Goal: Communication & Community: Answer question/provide support

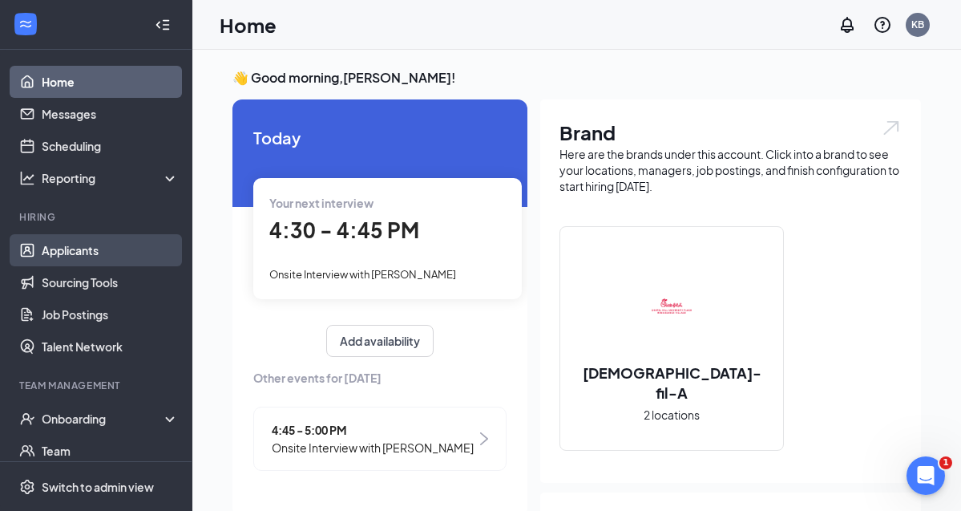
click at [83, 253] on link "Applicants" at bounding box center [110, 250] width 137 height 32
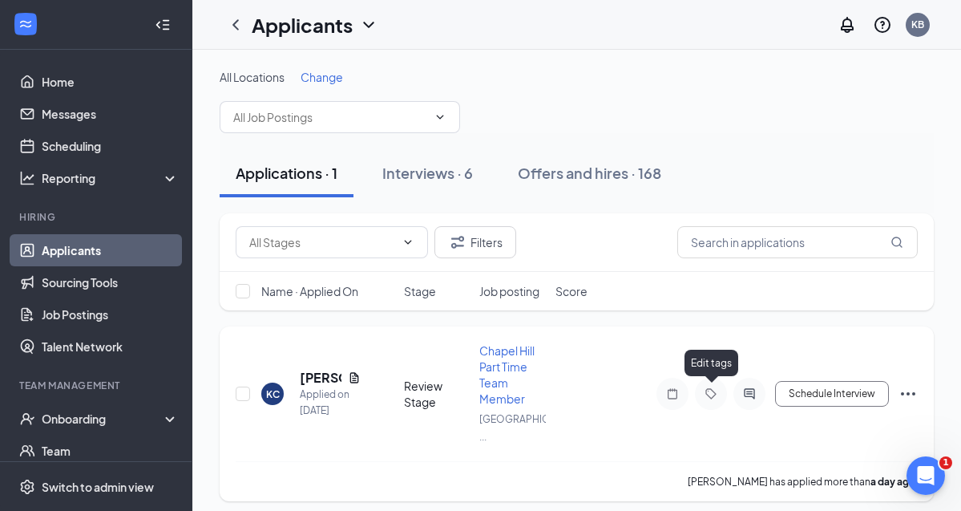
click at [716, 390] on icon "Tag" at bounding box center [710, 393] width 19 height 13
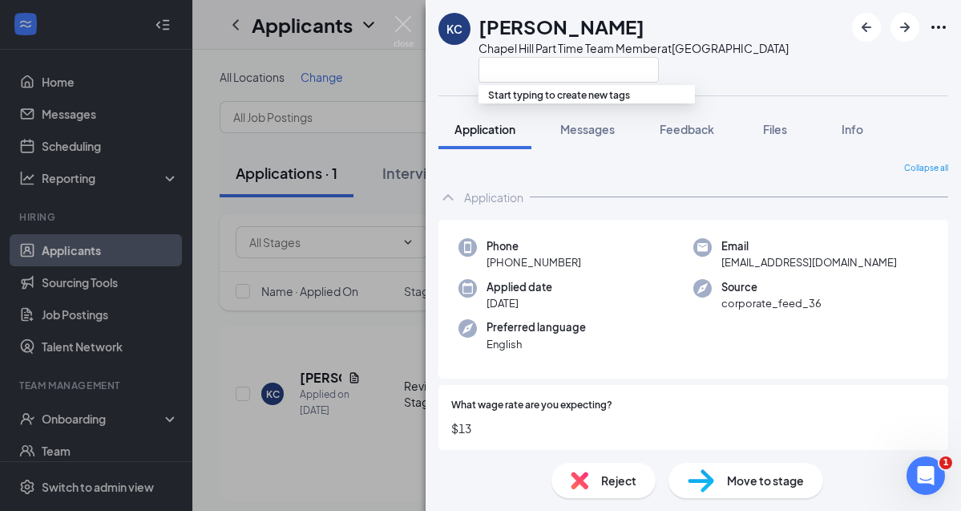
click at [381, 237] on div "KC Kirstin Crump Chapel Hill Part Time Team Member at Chapel Hill University Pl…" at bounding box center [480, 255] width 961 height 511
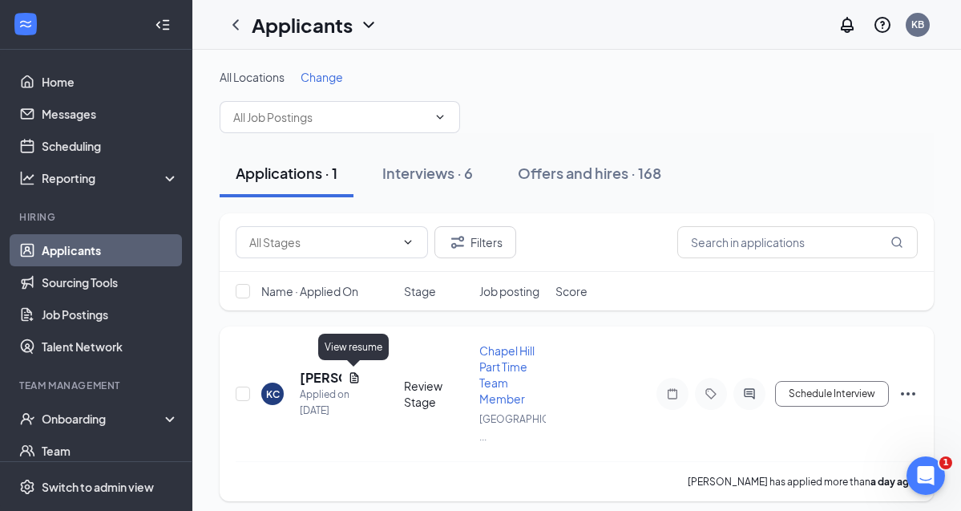
click at [353, 372] on icon "Document" at bounding box center [354, 377] width 13 height 13
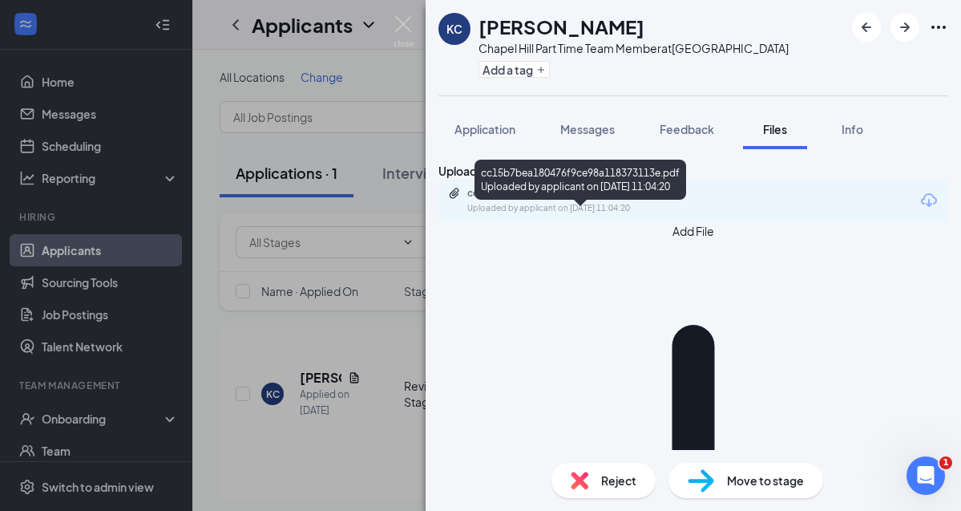
click at [603, 215] on div "Uploaded by applicant on Aug 25, 2025 at 11:04:20" at bounding box center [587, 208] width 240 height 13
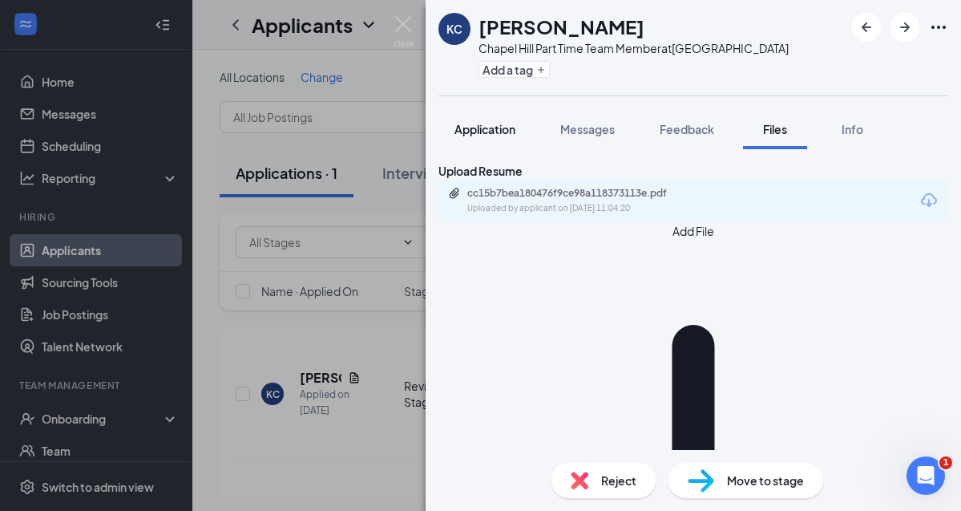
click at [464, 136] on div "Application" at bounding box center [484, 129] width 61 height 16
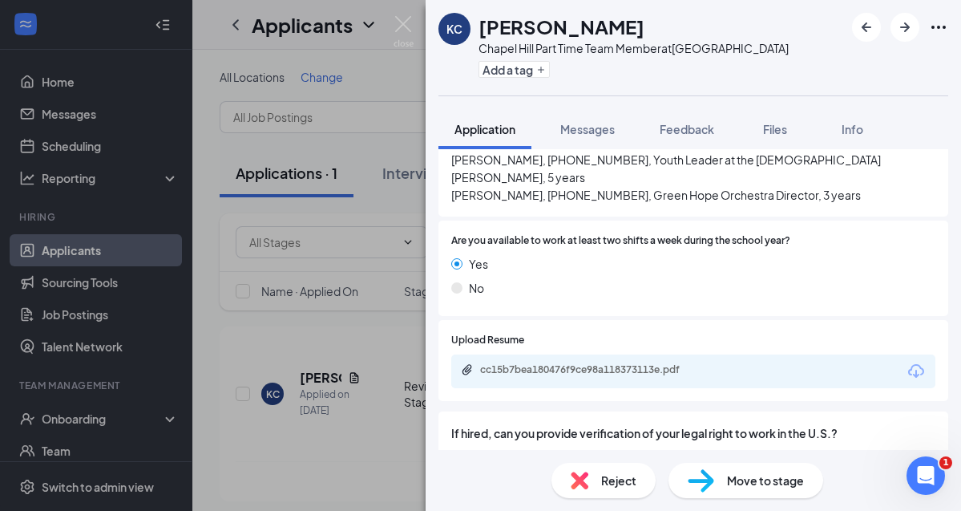
scroll to position [1296, 0]
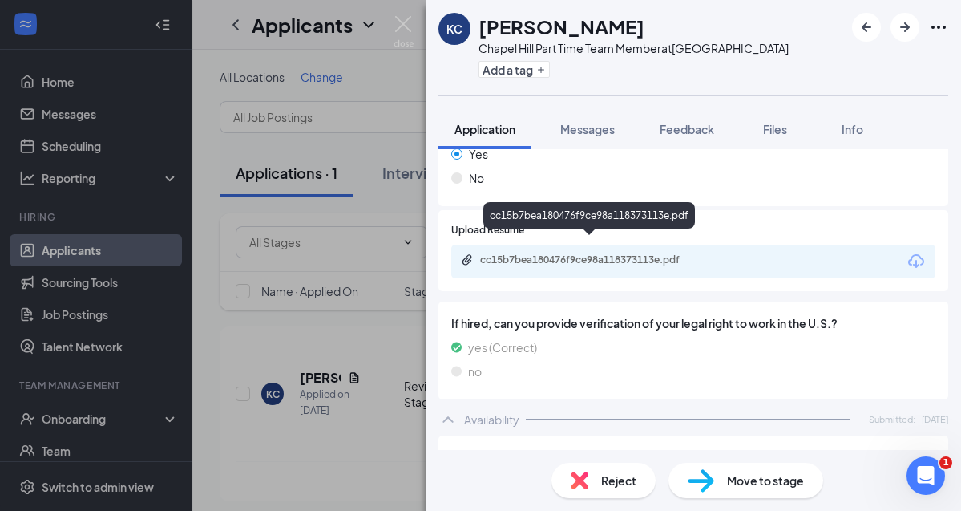
click at [555, 253] on div "cc15b7bea180476f9ce98a118373113e.pdf" at bounding box center [592, 259] width 224 height 13
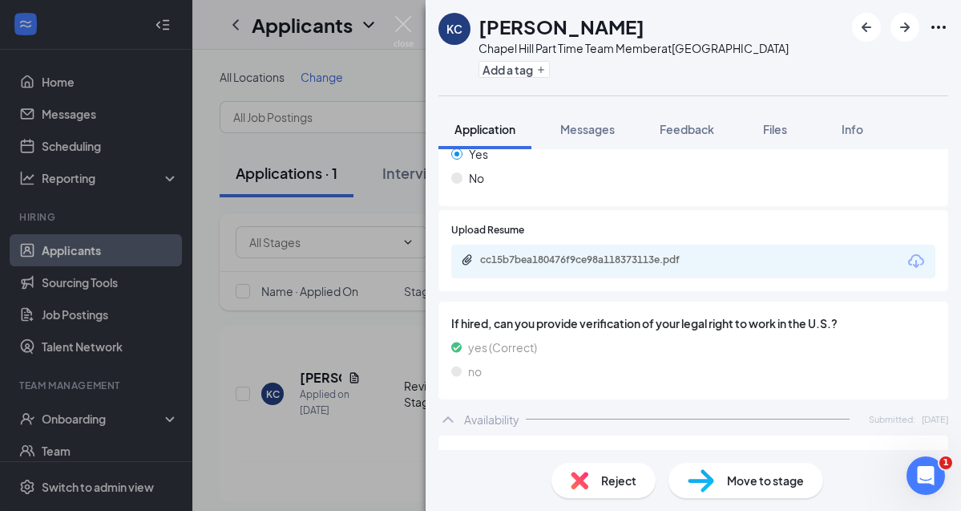
click at [67, 118] on div "KC Kirstin Crump Chapel Hill Part Time Team Member at Chapel Hill University Pl…" at bounding box center [480, 255] width 961 height 511
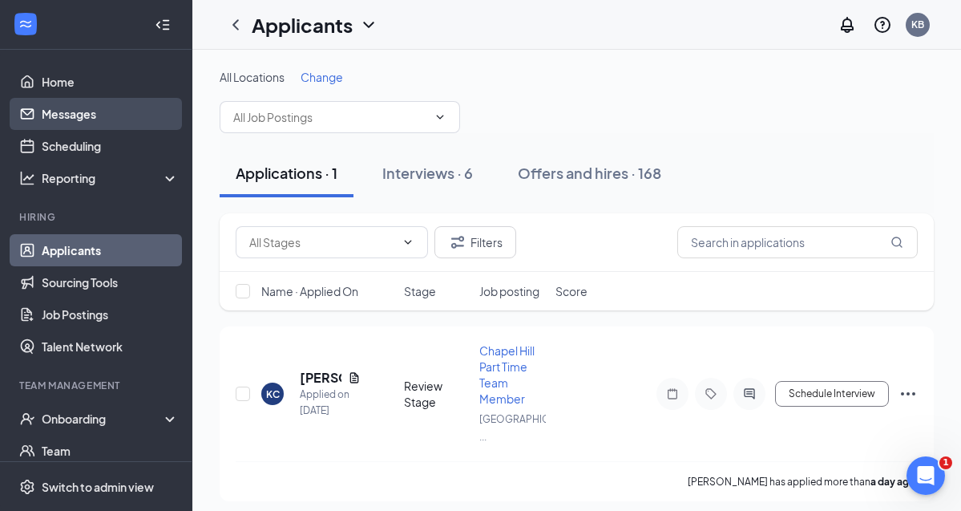
click at [54, 118] on link "Messages" at bounding box center [110, 114] width 137 height 32
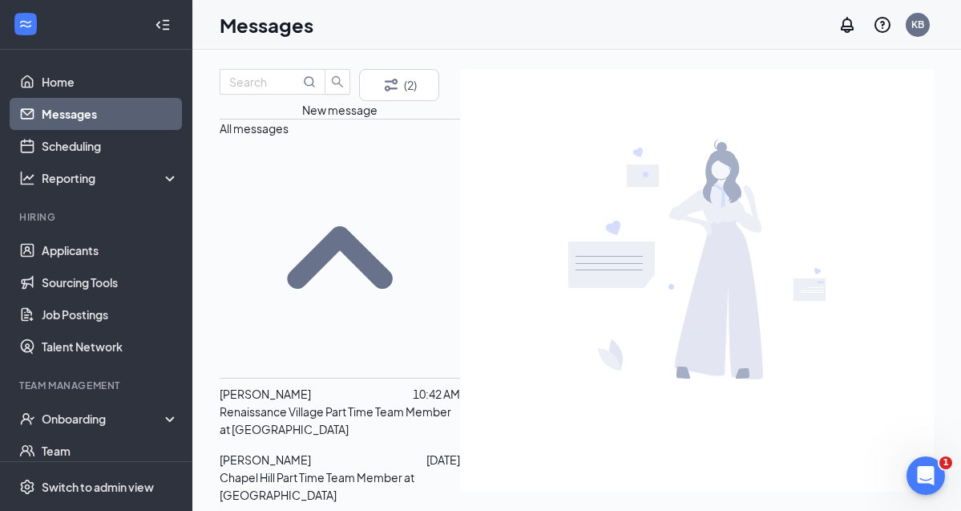
click at [281, 386] on span "[PERSON_NAME]" at bounding box center [265, 393] width 91 height 14
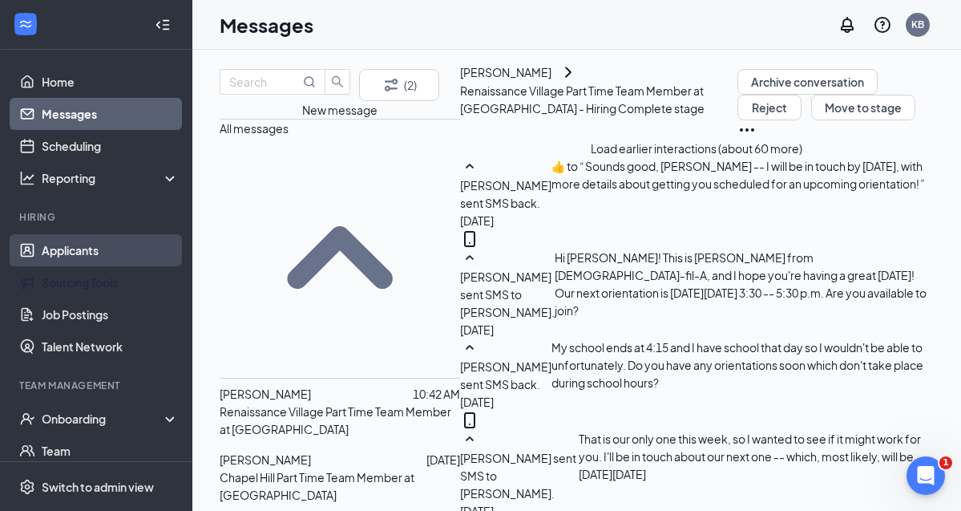
scroll to position [75, 0]
click at [96, 259] on link "Applicants" at bounding box center [110, 250] width 137 height 32
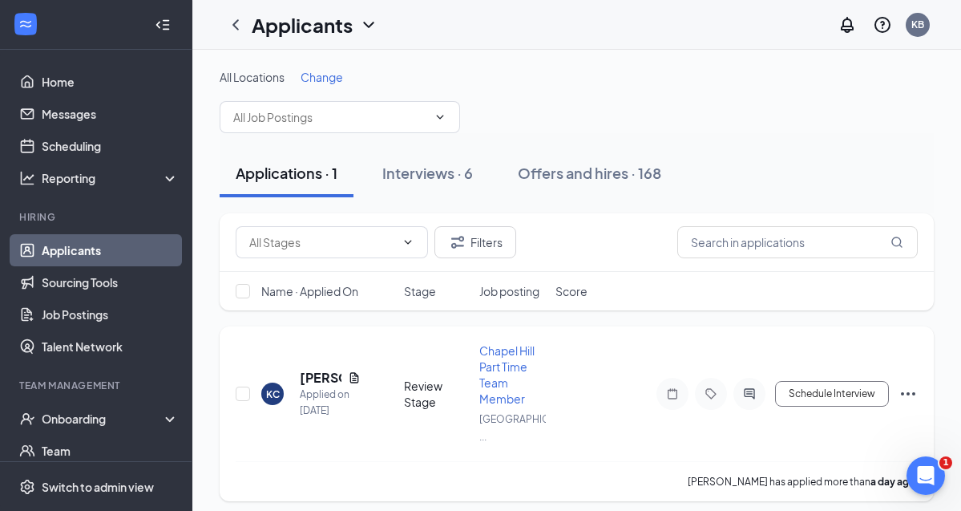
click at [750, 385] on div at bounding box center [749, 393] width 32 height 32
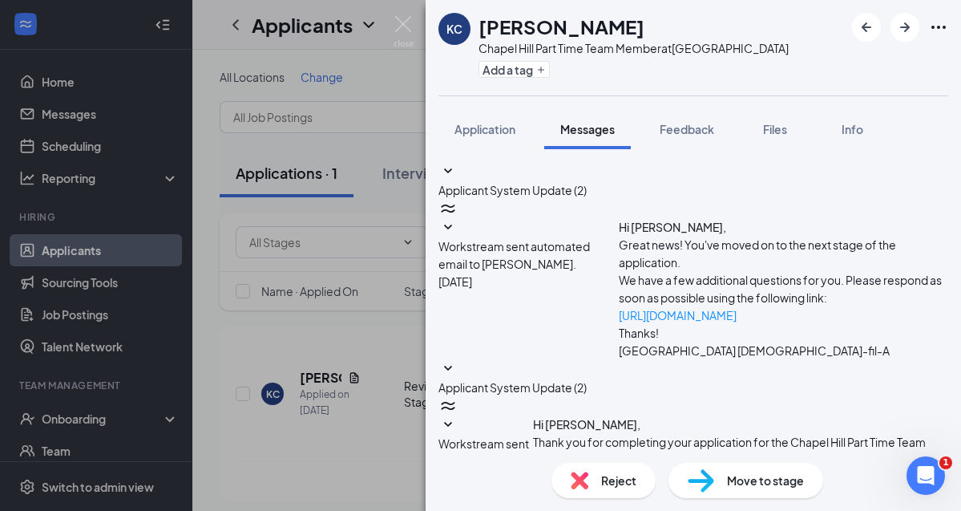
scroll to position [196, 0]
paste textarea "My name is Krissie, and I serve as the Chief of Staff at Chick-fil-A Chapel Hil…"
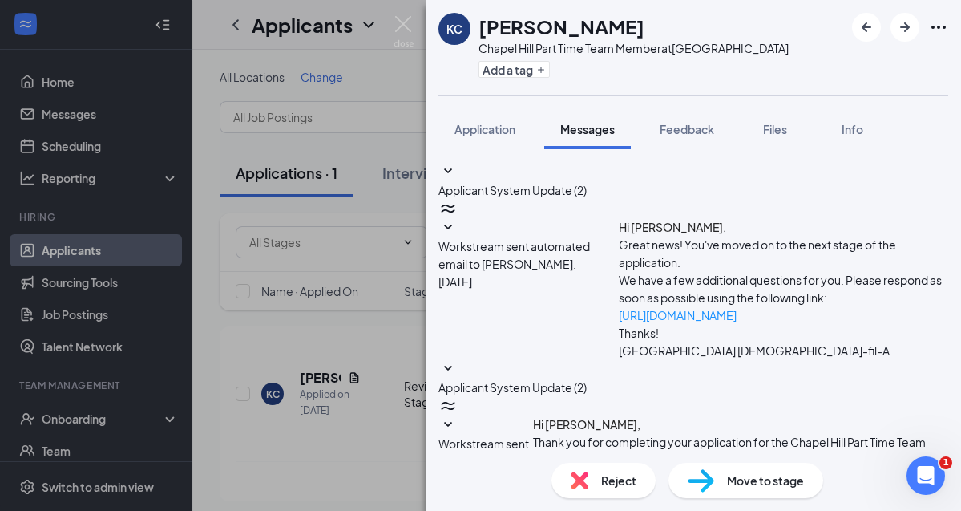
drag, startPoint x: 861, startPoint y: 386, endPoint x: 470, endPoint y: 348, distance: 393.0
paste textarea "also noticed on your application that you’re currently working at Chick-fil-A S…"
drag, startPoint x: 549, startPoint y: 363, endPoint x: 651, endPoint y: 361, distance: 101.8
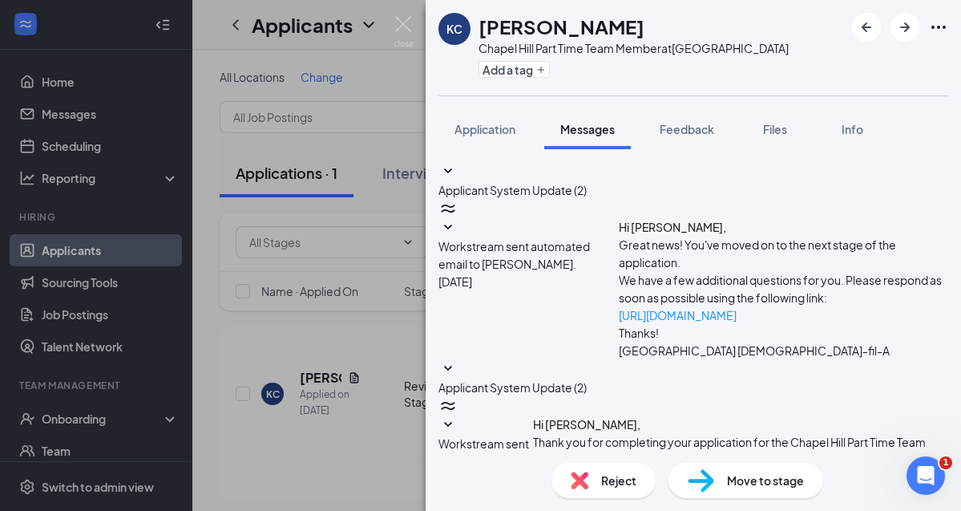
scroll to position [0, 0]
type textarea "Hi [PERSON_NAME]! My name is [PERSON_NAME], and I serve as the Chief of Staff a…"
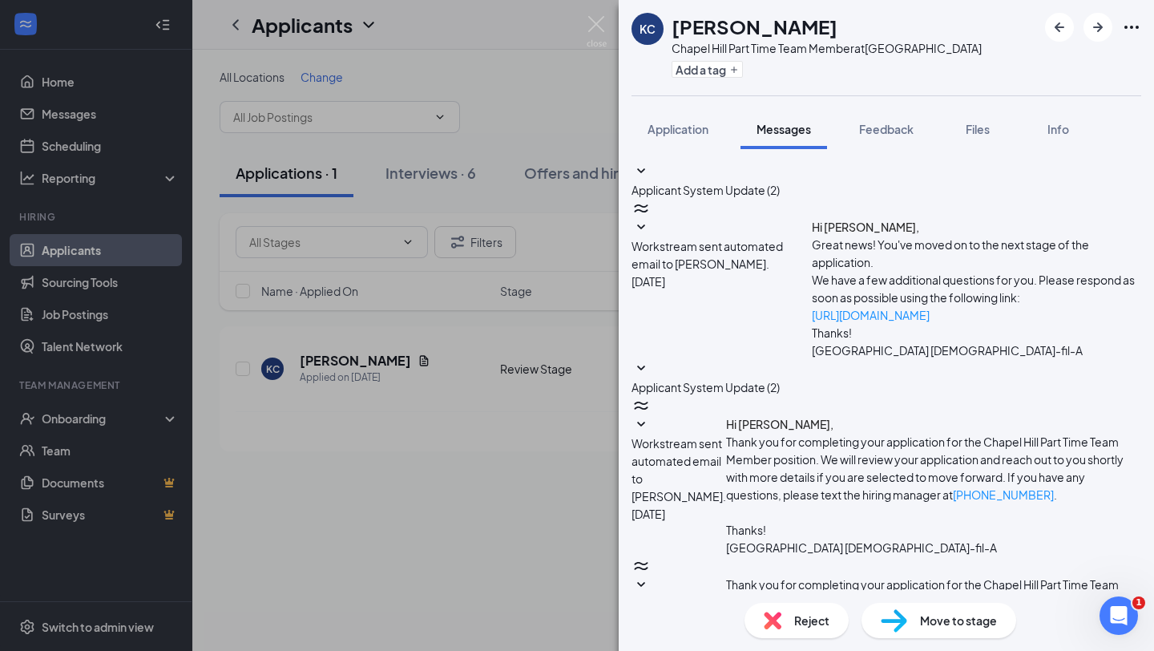
scroll to position [350, 0]
click at [522, 394] on div "KC Kirstin Crump Chapel Hill Part Time Team Member at Chapel Hill University Pl…" at bounding box center [577, 325] width 1154 height 651
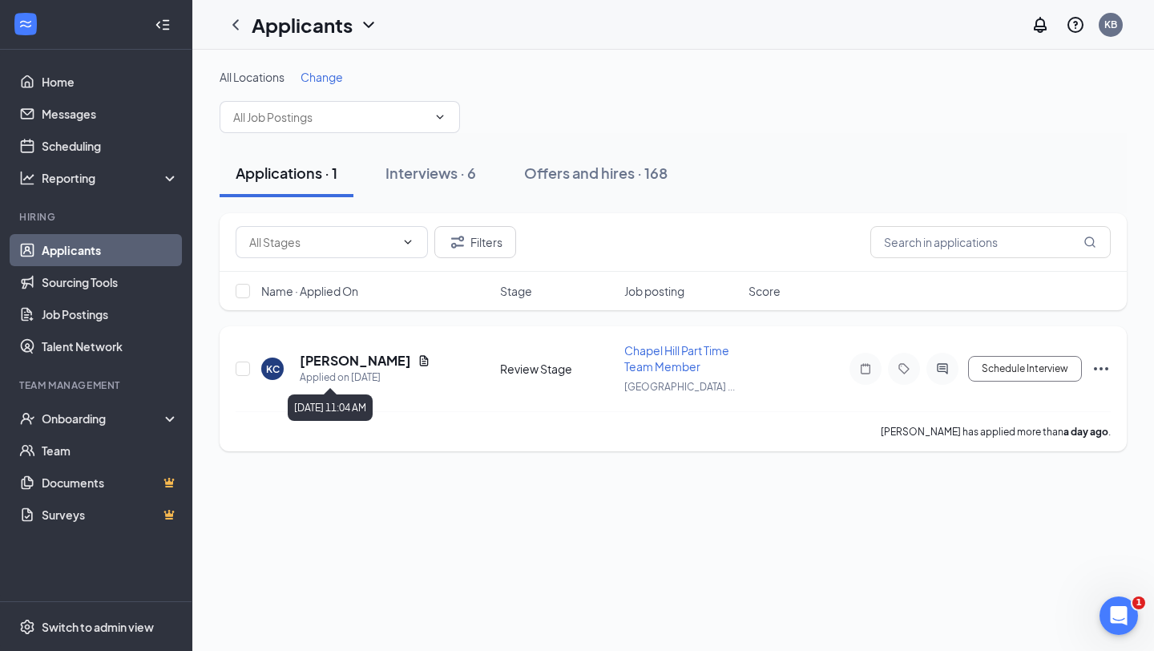
click at [366, 362] on h5 "[PERSON_NAME]" at bounding box center [355, 361] width 111 height 18
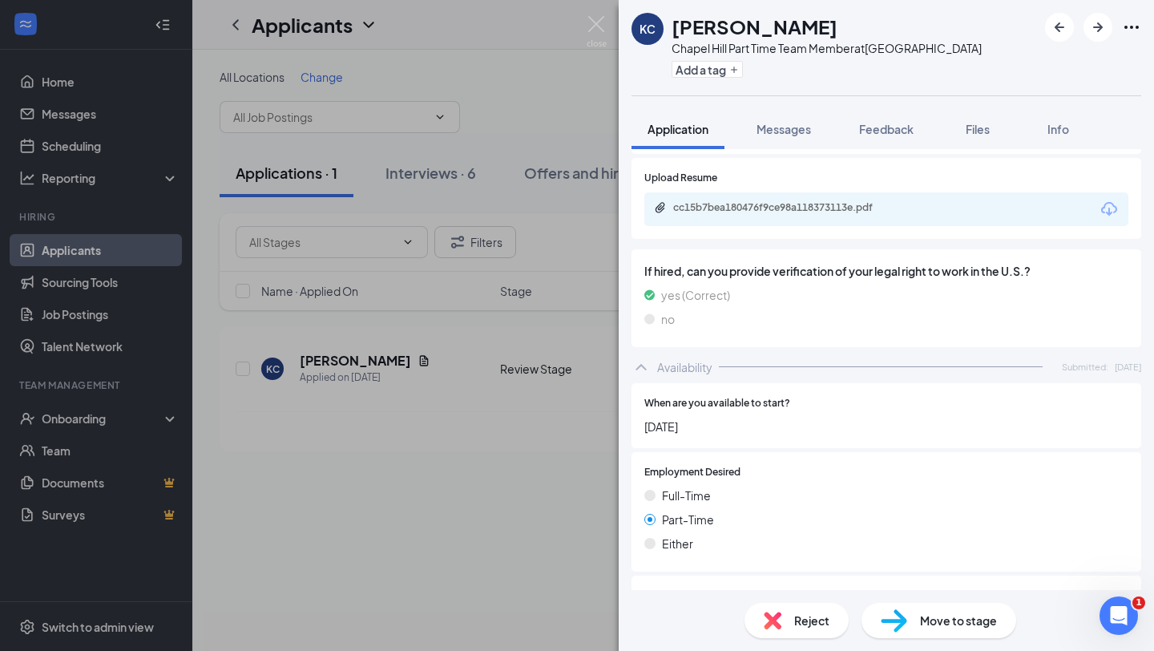
scroll to position [1365, 0]
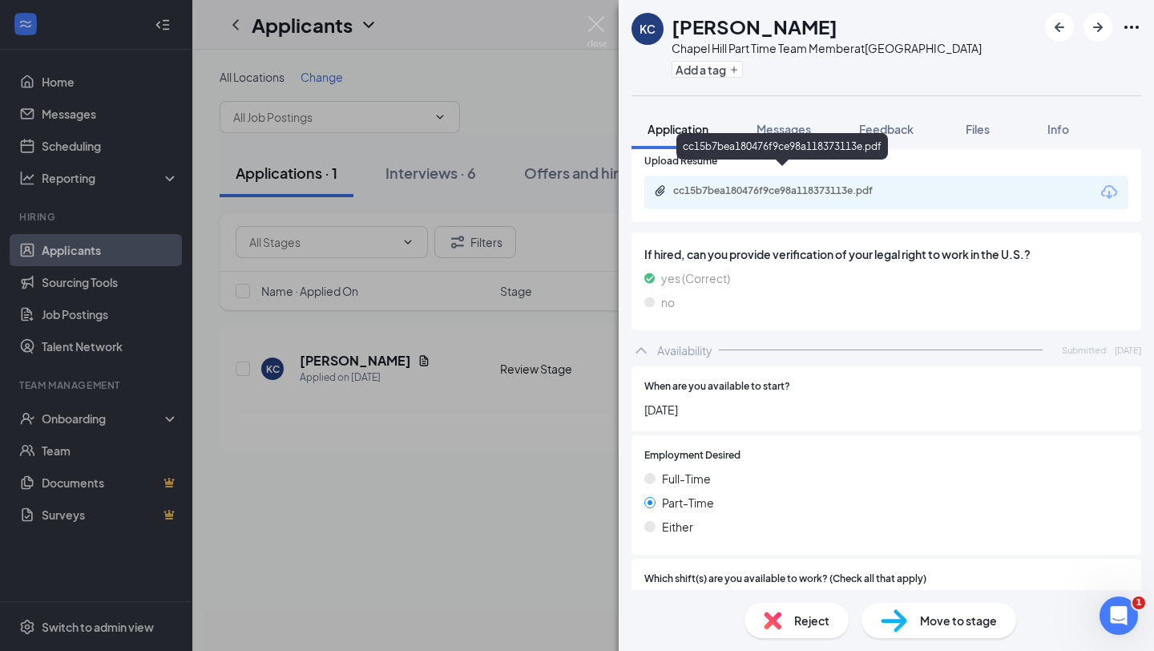
click at [781, 184] on div "cc15b7bea180476f9ce98a118373113e.pdf" at bounding box center [785, 190] width 224 height 13
click at [515, 505] on div "KC Kirstin Crump Chapel Hill Part Time Team Member at Chapel Hill University Pl…" at bounding box center [577, 325] width 1154 height 651
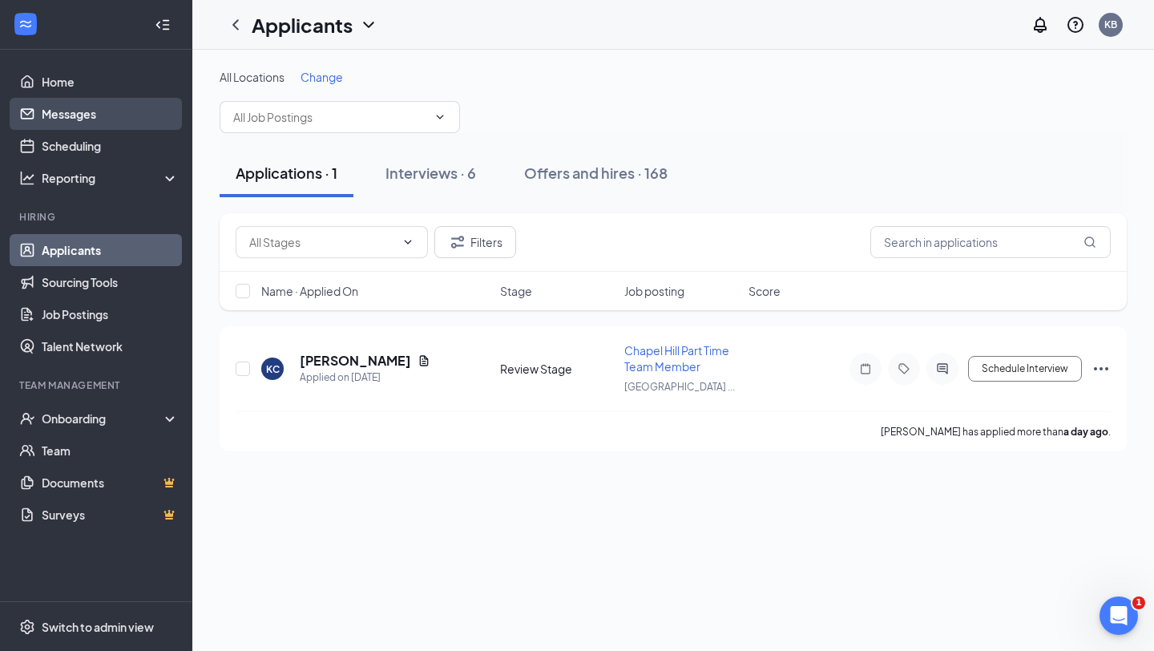
click at [87, 113] on link "Messages" at bounding box center [110, 114] width 137 height 32
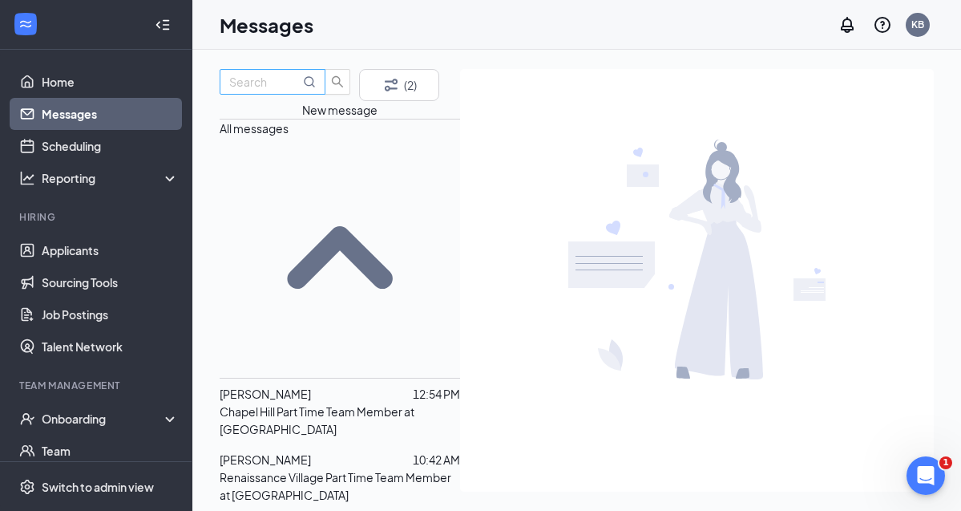
click at [300, 91] on input "text" at bounding box center [264, 82] width 71 height 18
type input "ron nery"
click at [393, 101] on button "(2)" at bounding box center [399, 85] width 80 height 32
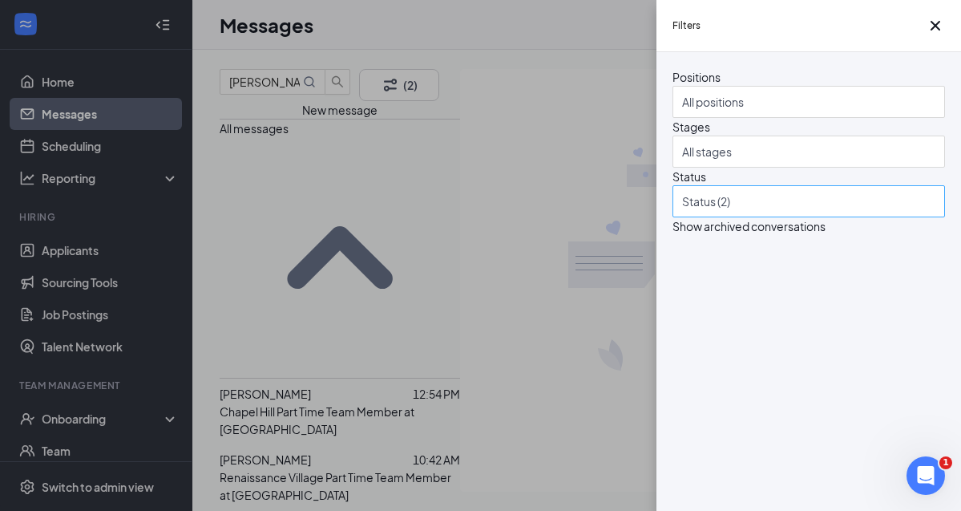
click at [706, 214] on div at bounding box center [800, 201] width 248 height 26
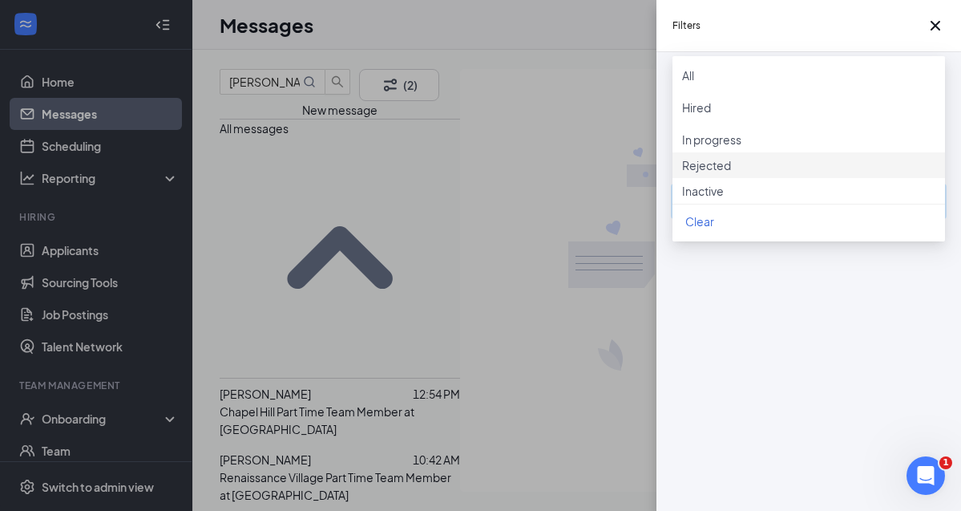
click at [694, 156] on div at bounding box center [808, 156] width 253 height 0
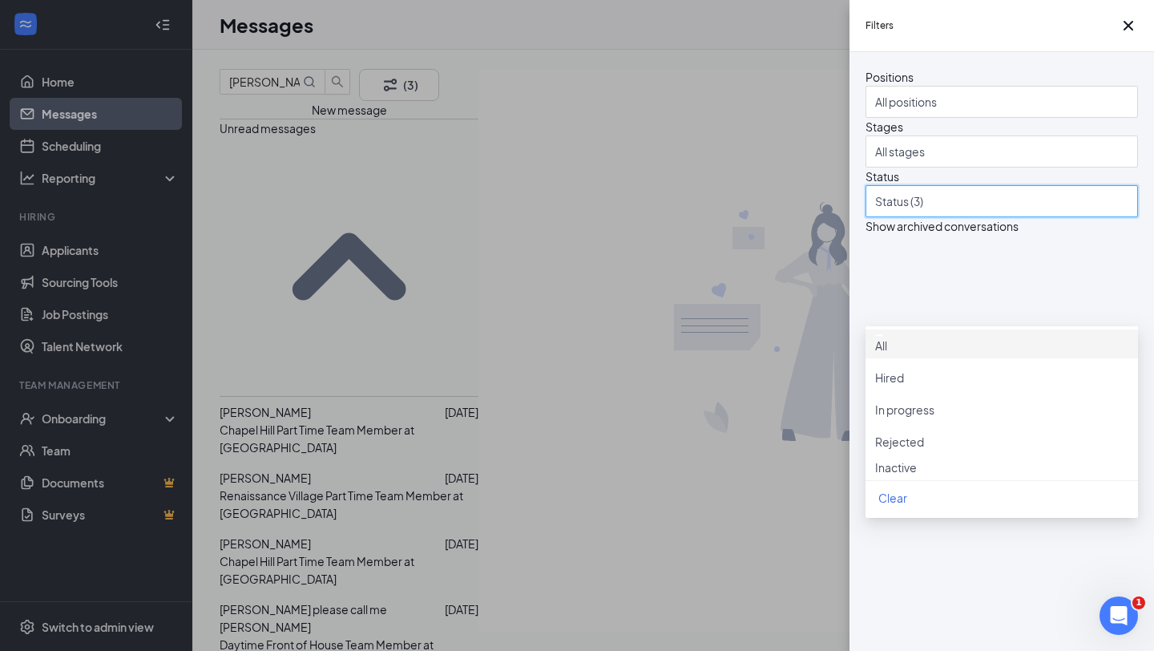
click at [559, 284] on div "Filters Positions All positions Stages All stages Status Status (3) Show archiv…" at bounding box center [577, 325] width 1154 height 651
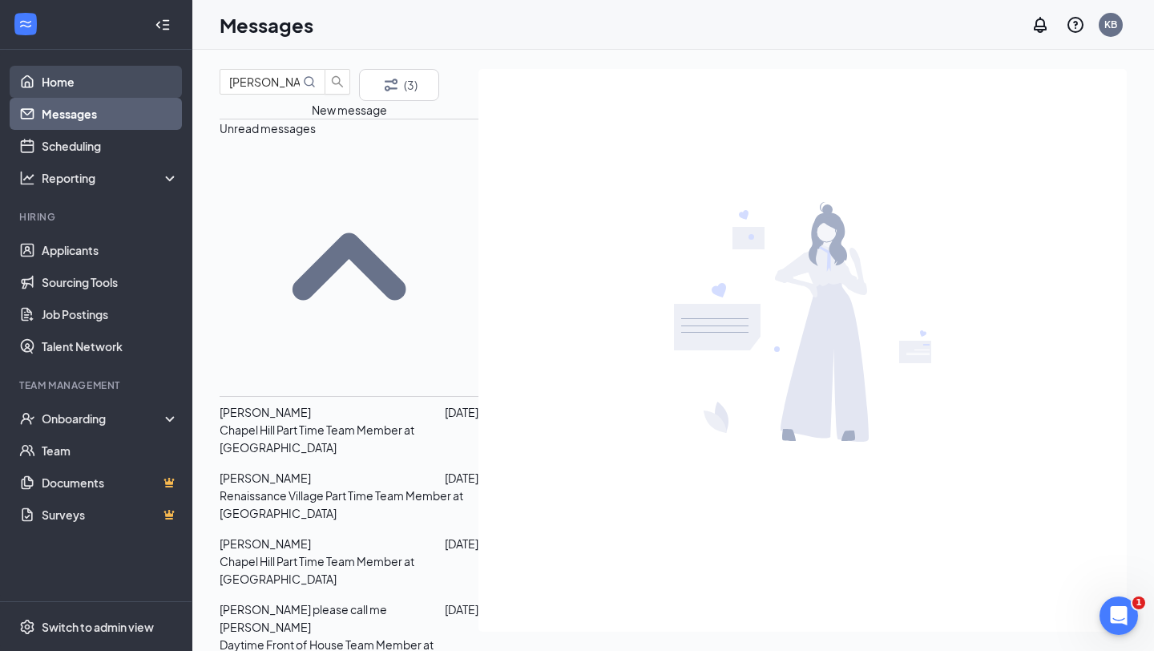
click at [59, 81] on link "Home" at bounding box center [110, 82] width 137 height 32
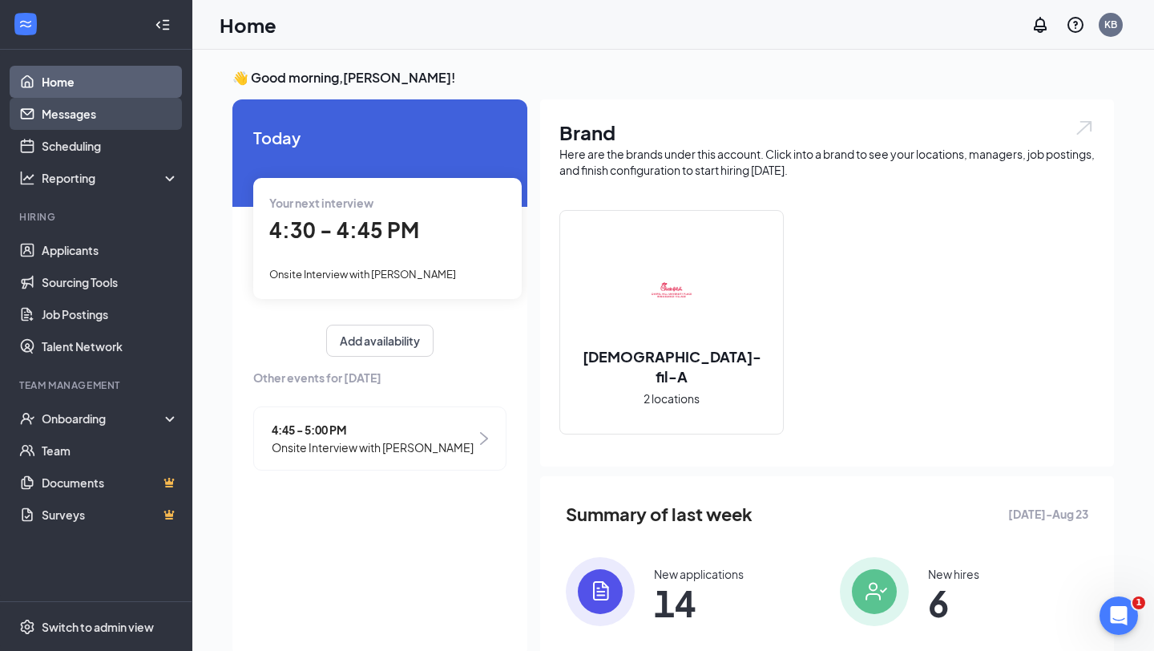
click at [95, 116] on link "Messages" at bounding box center [110, 114] width 137 height 32
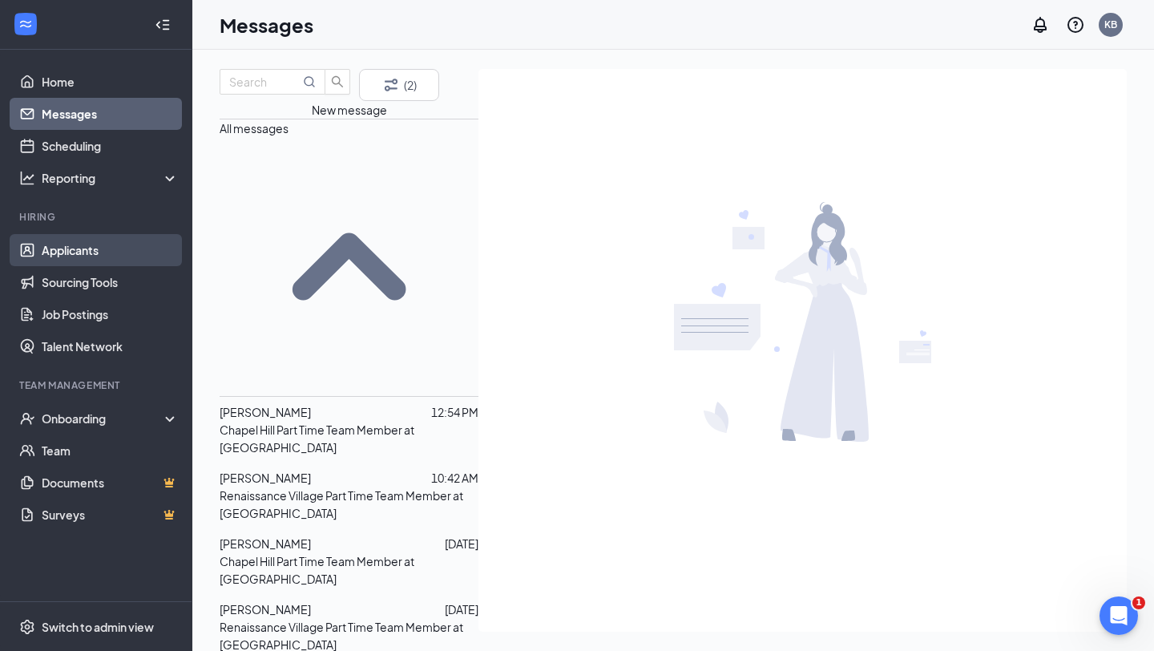
click at [69, 248] on link "Applicants" at bounding box center [110, 250] width 137 height 32
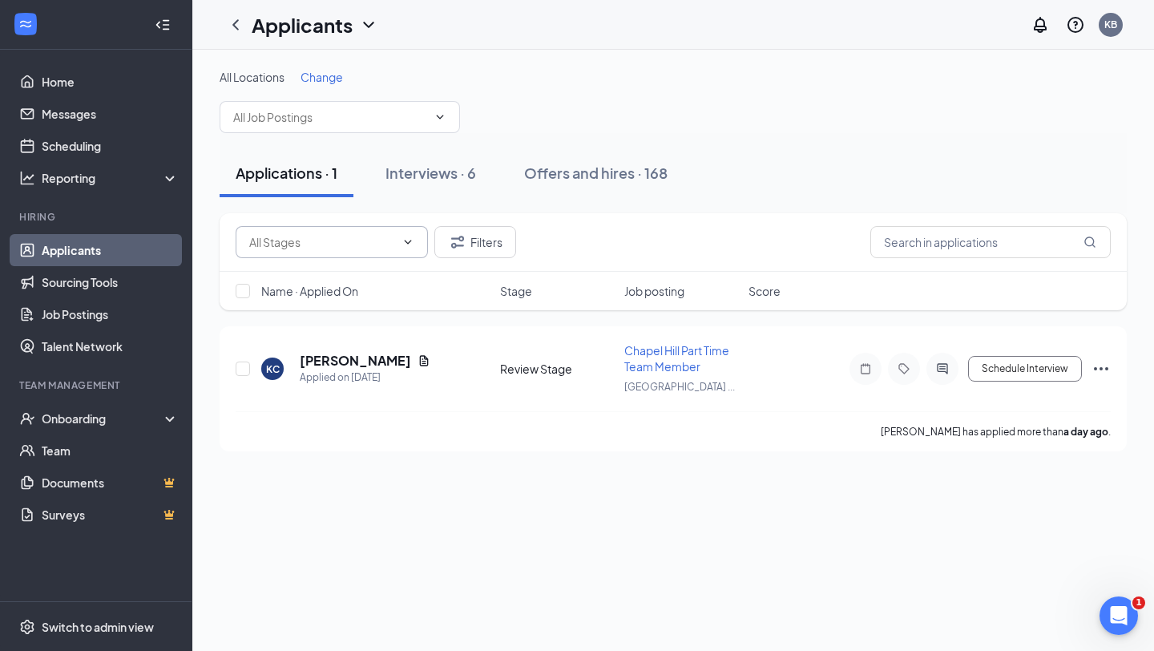
click at [309, 243] on input "text" at bounding box center [322, 242] width 146 height 18
click at [333, 244] on input "text" at bounding box center [322, 242] width 146 height 18
click at [341, 251] on span at bounding box center [332, 242] width 192 height 32
drag, startPoint x: 947, startPoint y: 244, endPoint x: 947, endPoint y: 221, distance: 23.2
click at [947, 244] on input "text" at bounding box center [990, 242] width 240 height 32
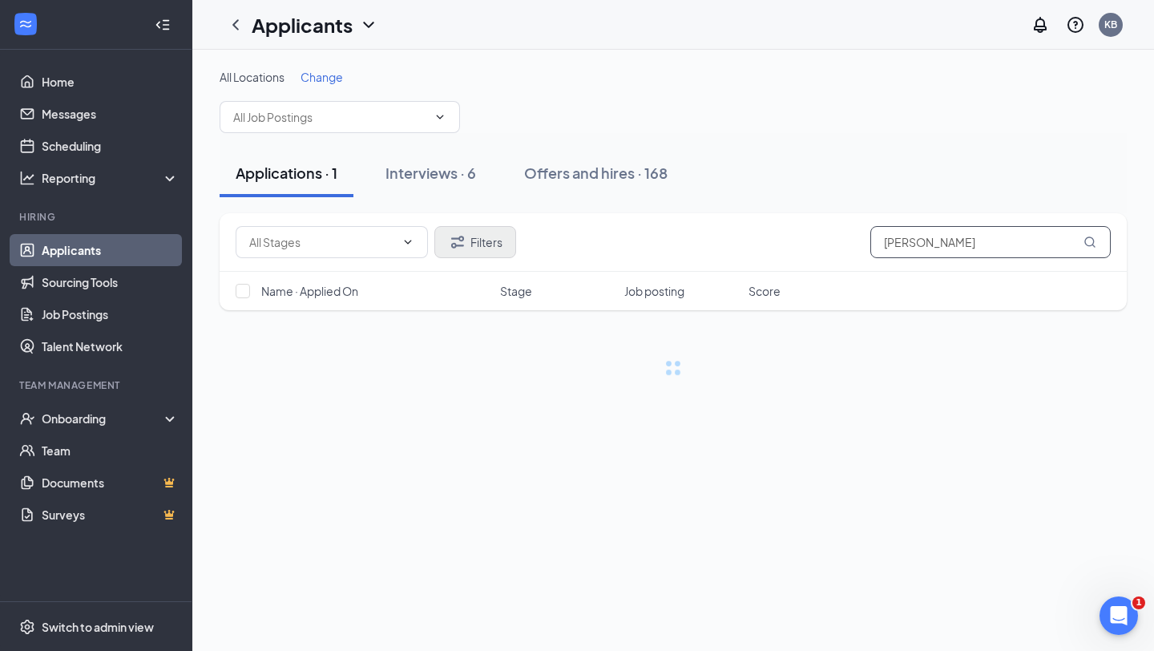
type input "ron nery"
click at [489, 240] on button "Filters" at bounding box center [475, 242] width 82 height 32
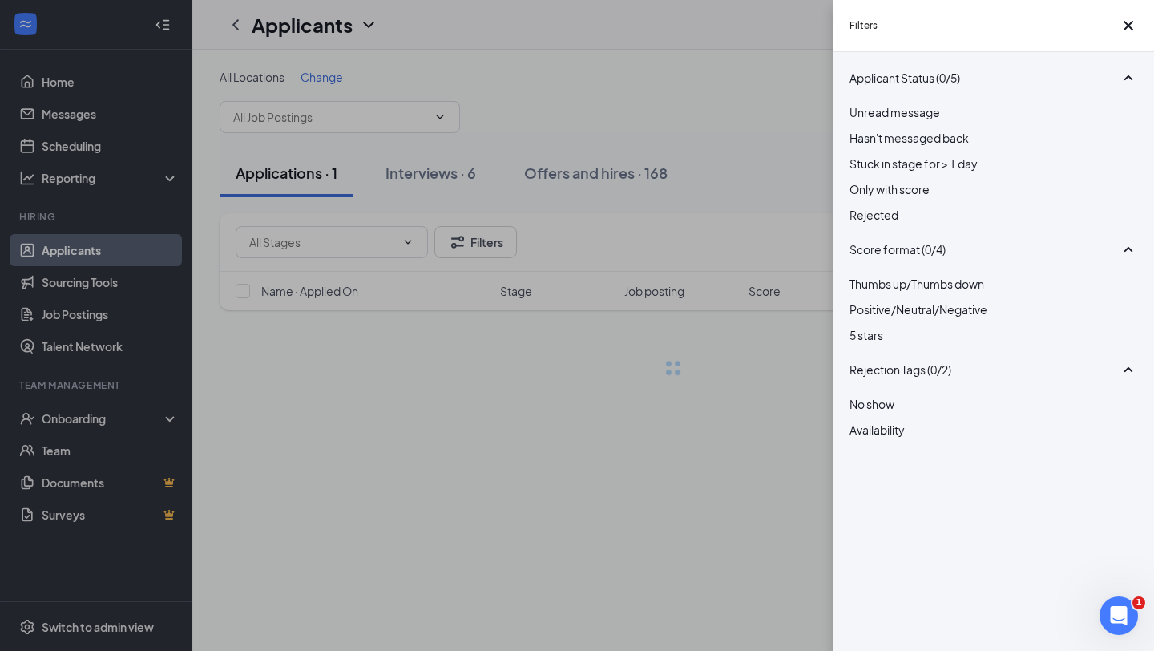
click at [867, 224] on div "Rejected" at bounding box center [994, 215] width 289 height 18
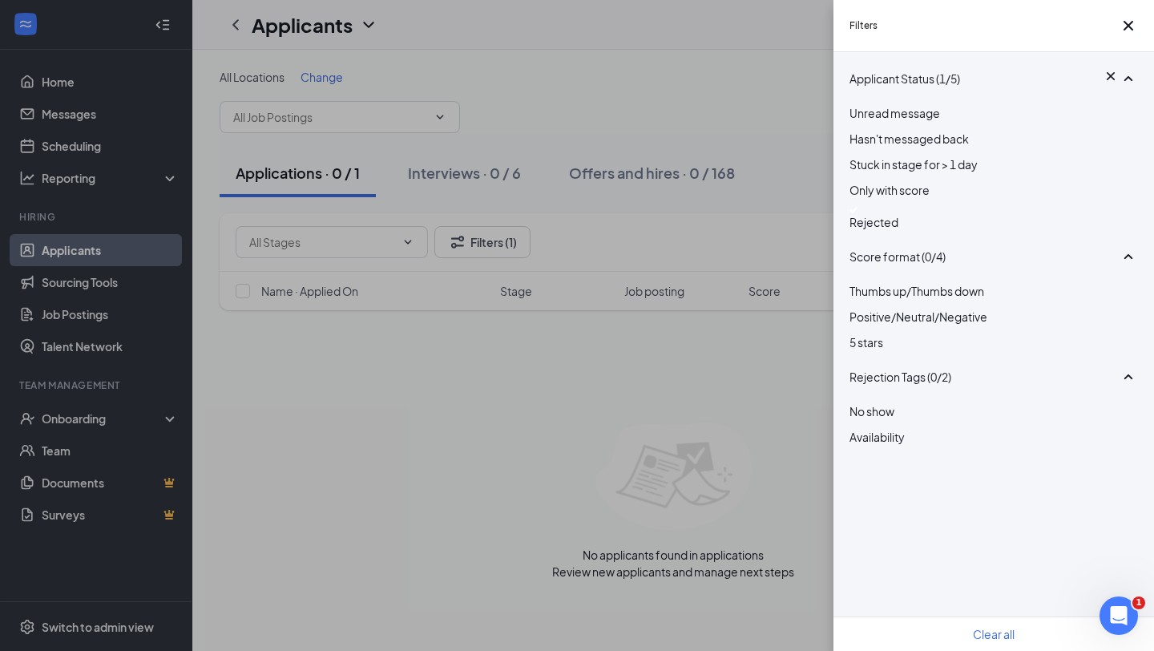
click at [587, 404] on div "Filters Applicant Status (1/5) Unread message Hasn't messaged back Stuck in sta…" at bounding box center [577, 325] width 1154 height 651
click at [589, 399] on div "Filters Applicant Status (1/5) Unread message Hasn't messaged back Stuck in sta…" at bounding box center [577, 325] width 1154 height 651
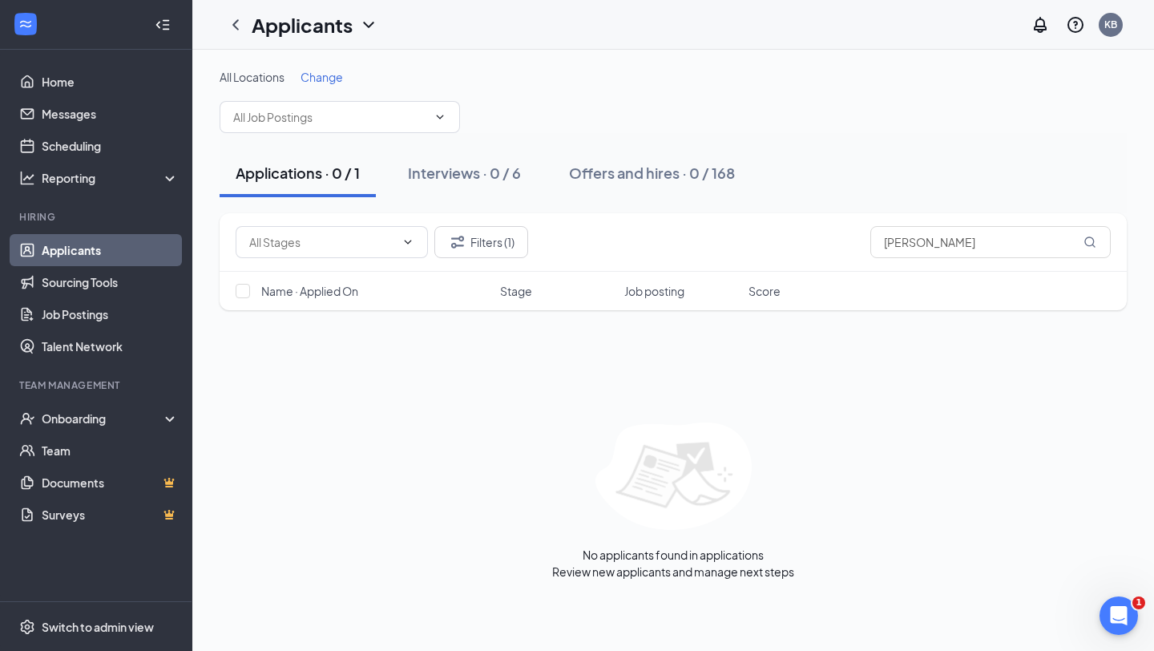
click at [325, 172] on div "Applications · 0 / 1" at bounding box center [298, 173] width 124 height 20
click at [467, 174] on div "Interviews · 0 / 6" at bounding box center [464, 173] width 113 height 20
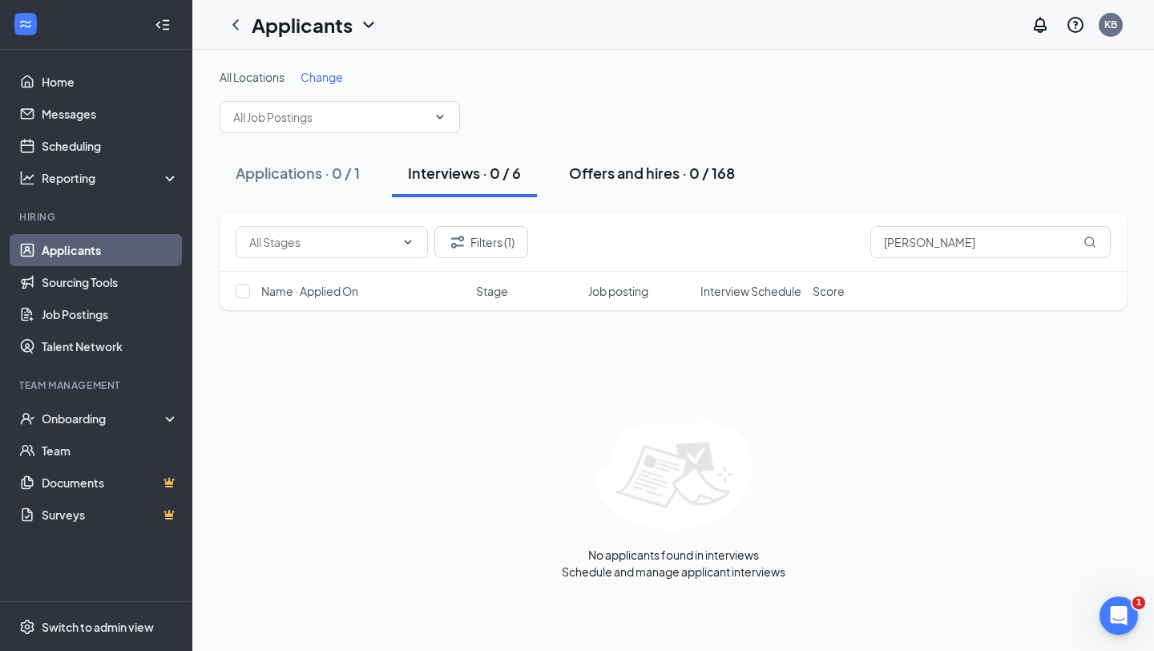
click at [671, 173] on div "Offers and hires · 0 / 168" at bounding box center [652, 173] width 166 height 20
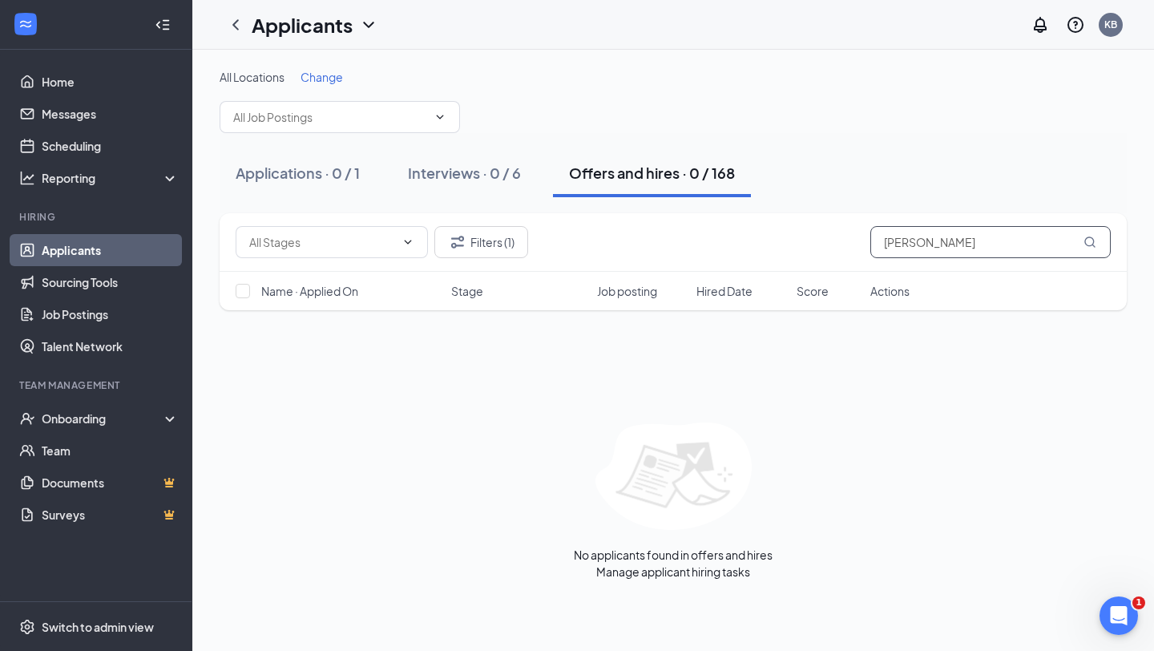
click at [921, 240] on input "ron nery" at bounding box center [990, 242] width 240 height 32
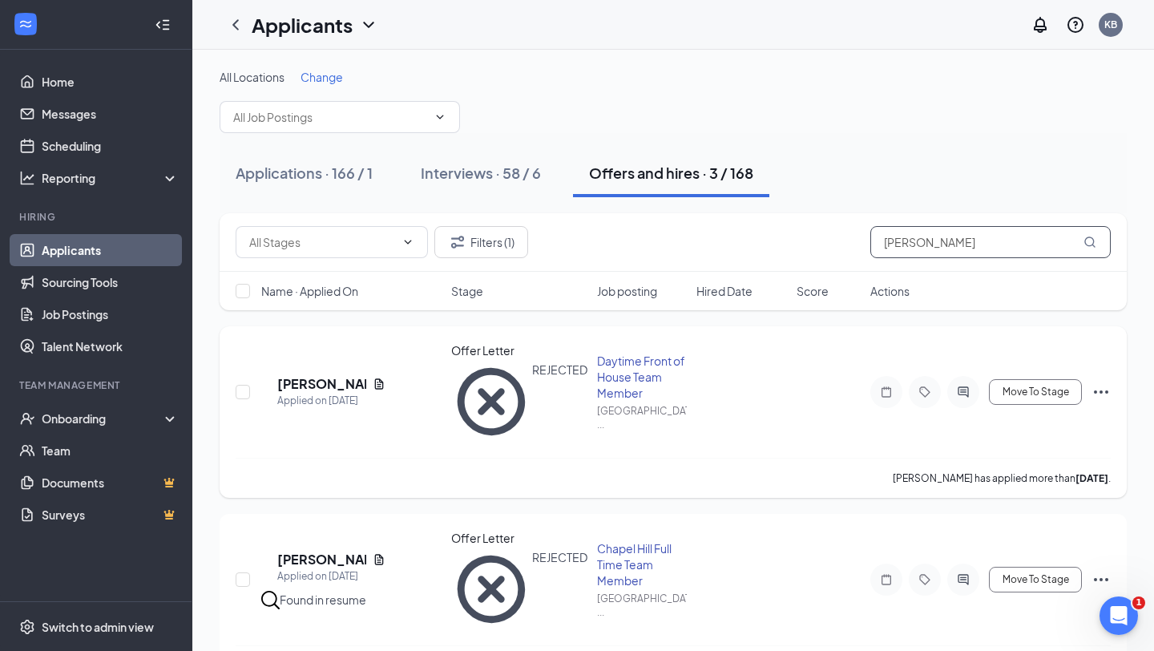
scroll to position [1, 0]
type input "ron"
click at [80, 107] on link "Messages" at bounding box center [110, 114] width 137 height 32
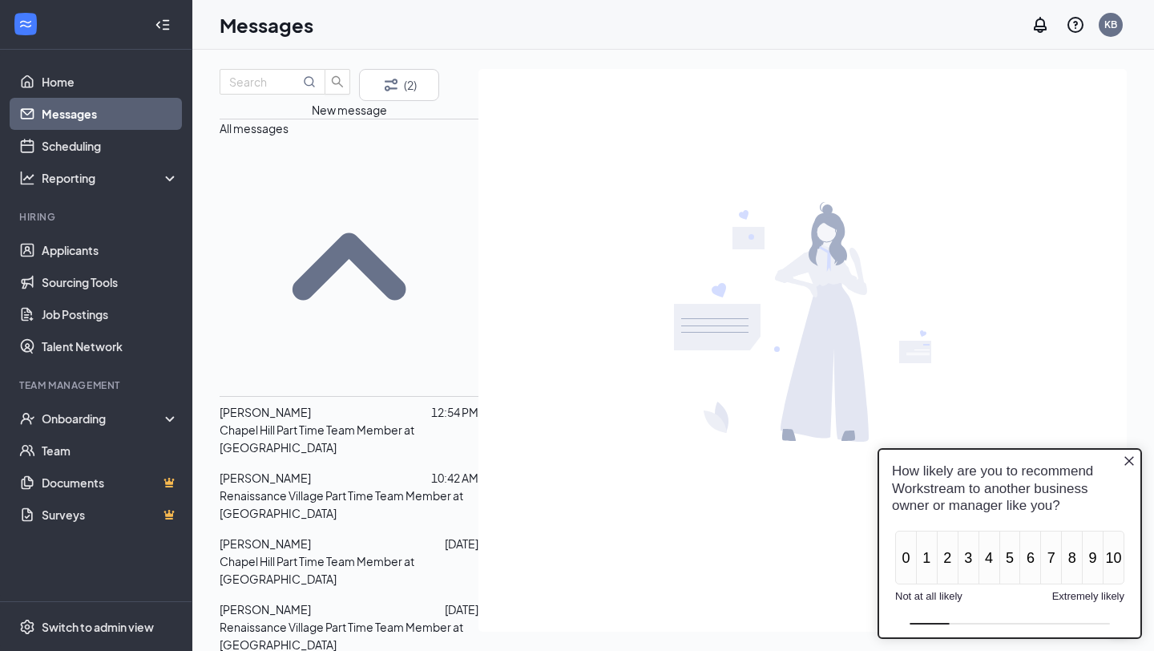
click at [960, 465] on icon "Close button" at bounding box center [1129, 460] width 13 height 13
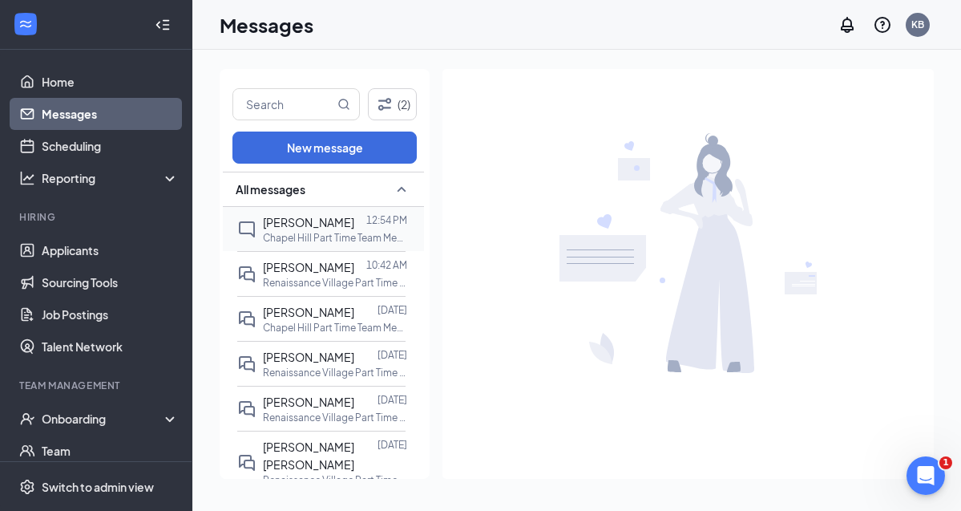
click at [298, 228] on div "[PERSON_NAME]" at bounding box center [308, 222] width 91 height 18
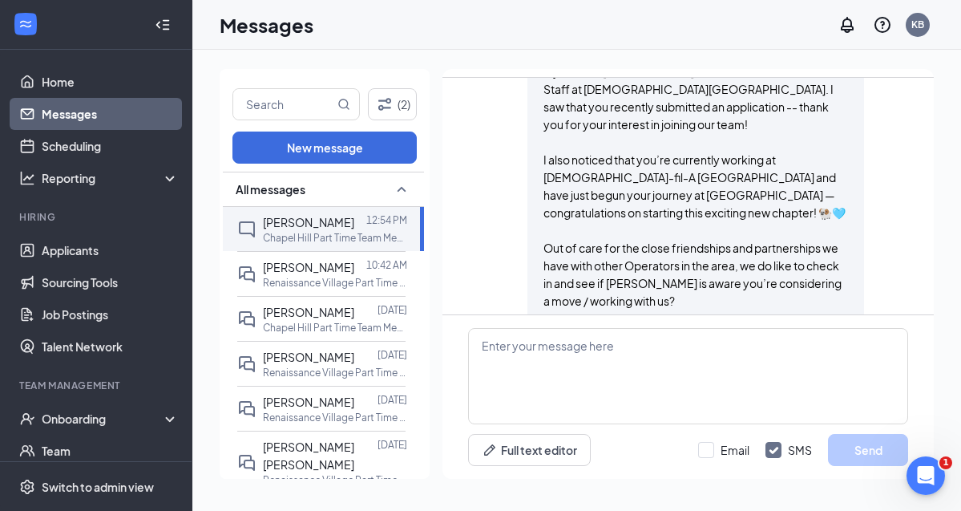
scroll to position [486, 0]
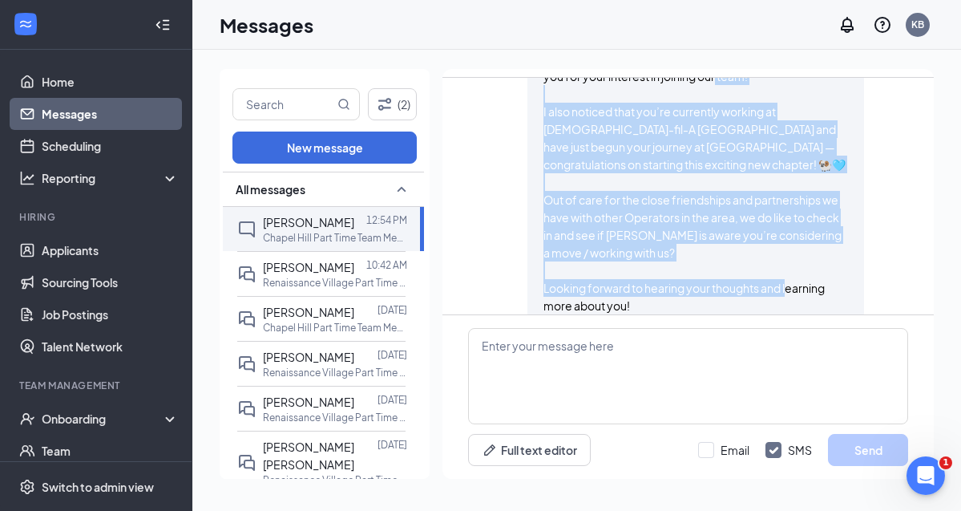
drag, startPoint x: 644, startPoint y: 282, endPoint x: 531, endPoint y: 85, distance: 227.2
click at [531, 85] on div "Krissie Barr sent SMS to Kirstin Crump. Today 12:54 PM Hi Kirstin! My name is K…" at bounding box center [695, 124] width 337 height 396
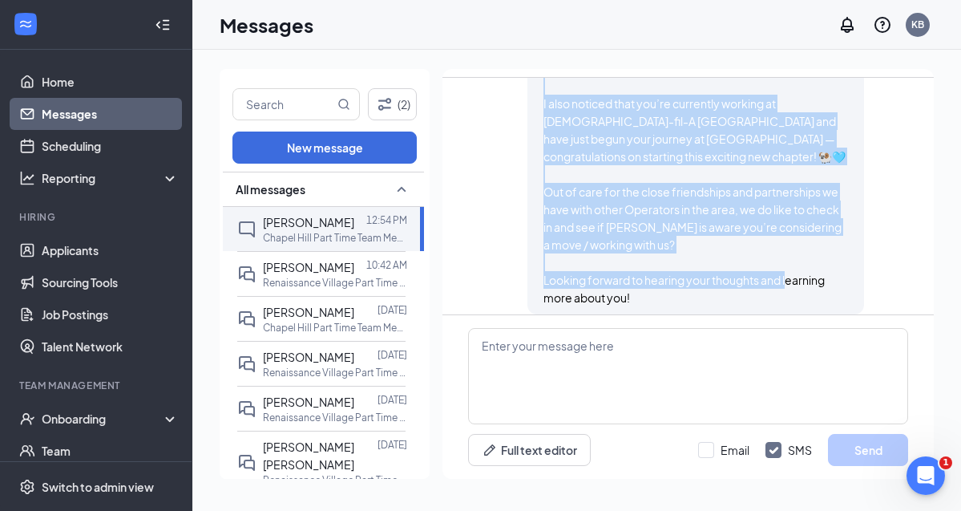
drag, startPoint x: 545, startPoint y: 135, endPoint x: 673, endPoint y: 287, distance: 199.1
click at [673, 287] on div "Hi [PERSON_NAME]! My name is [PERSON_NAME], and I serve as the Chief of Staff a…" at bounding box center [695, 138] width 305 height 335
copy span "Hi Kirstin! My name is Krissie, and I serve as the Chief of Staff at Chick-fil-…"
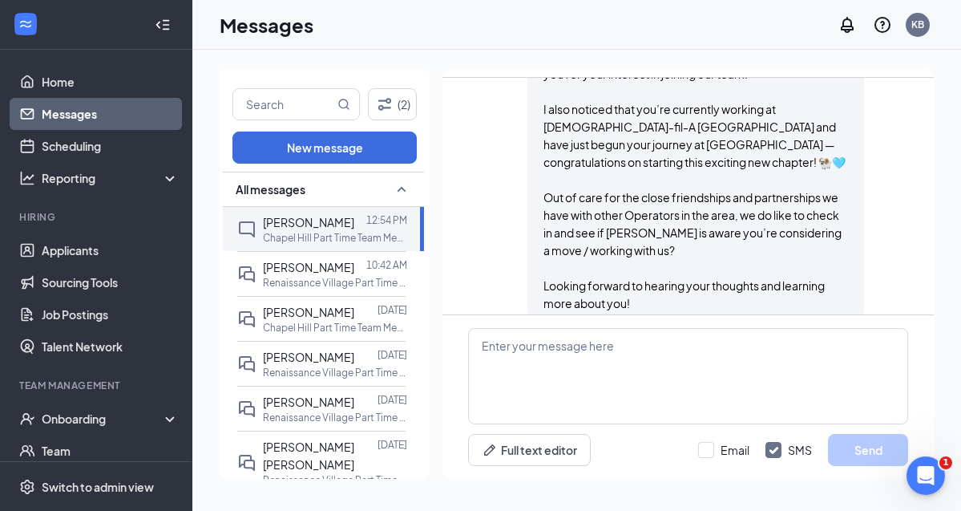
scroll to position [484, 0]
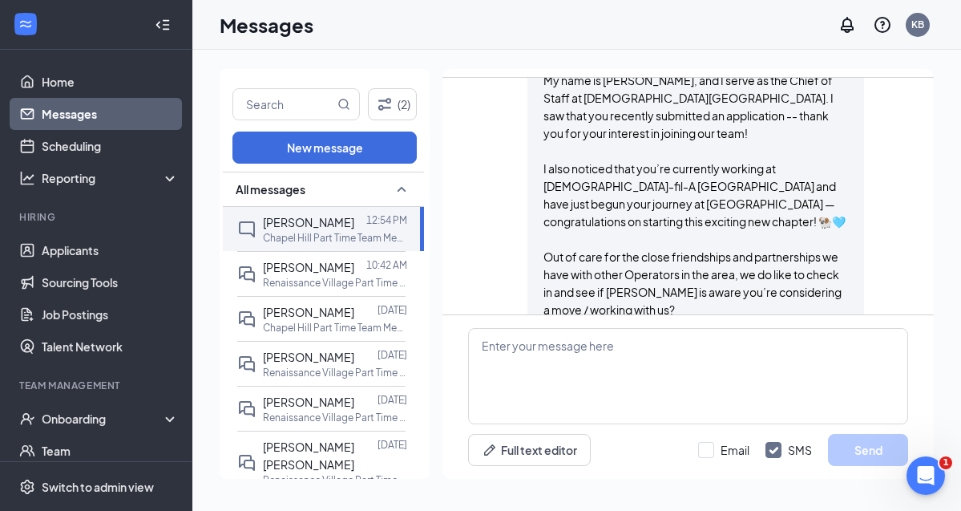
scroll to position [486, 0]
